Goal: Task Accomplishment & Management: Use online tool/utility

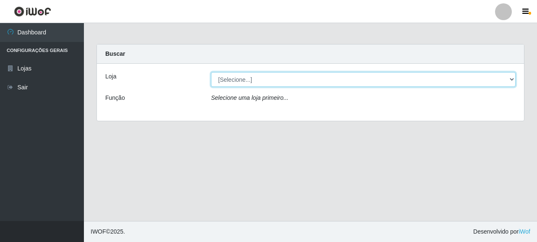
click at [242, 80] on select "[Selecione...] Supermercado Queiroz - [GEOGRAPHIC_DATA]" at bounding box center [363, 79] width 304 height 15
select select "496"
click at [211, 72] on select "[Selecione...] Supermercado Queiroz - [GEOGRAPHIC_DATA]" at bounding box center [363, 79] width 304 height 15
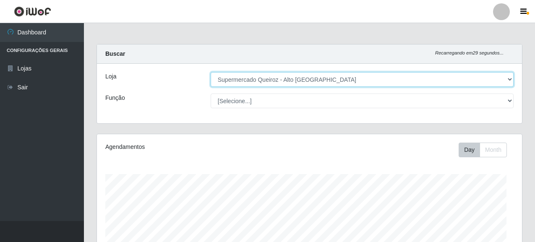
scroll to position [174, 425]
click at [234, 80] on select "[Selecione...] Supermercado Queiroz - [GEOGRAPHIC_DATA]" at bounding box center [361, 79] width 303 height 15
click at [210, 72] on select "[Selecione...] Supermercado Queiroz - [GEOGRAPHIC_DATA]" at bounding box center [361, 79] width 303 height 15
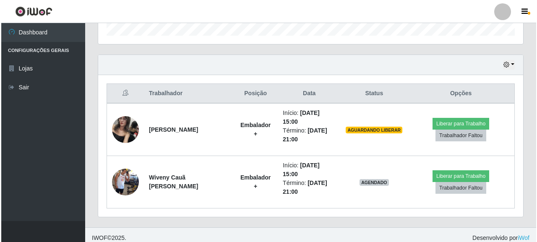
scroll to position [270, 0]
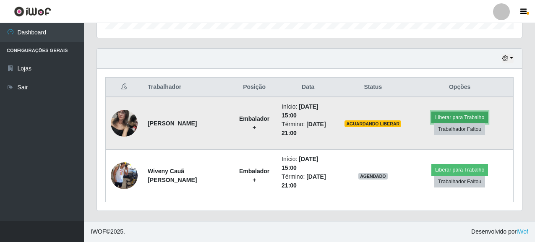
click at [468, 115] on button "Liberar para Trabalho" at bounding box center [459, 118] width 57 height 12
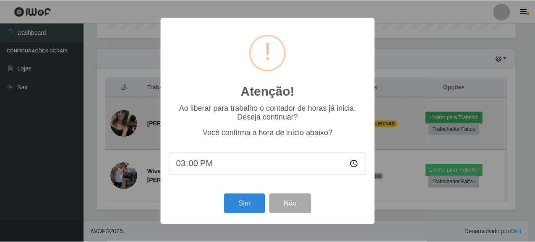
scroll to position [174, 420]
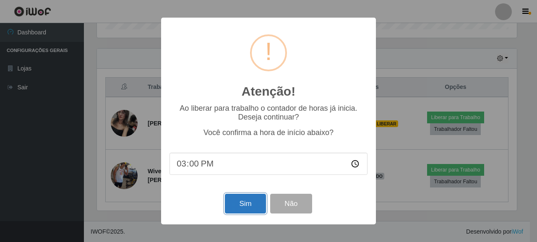
click at [237, 206] on button "Sim" at bounding box center [245, 204] width 41 height 20
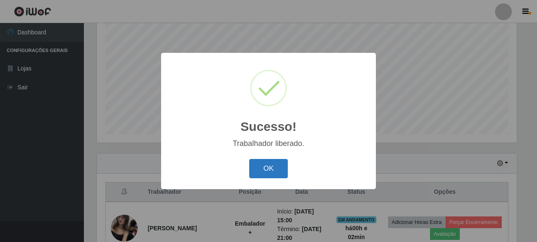
click at [262, 164] on button "OK" at bounding box center [268, 169] width 39 height 20
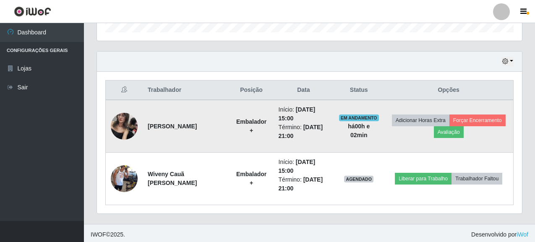
scroll to position [270, 0]
